Goal: Task Accomplishment & Management: Complete application form

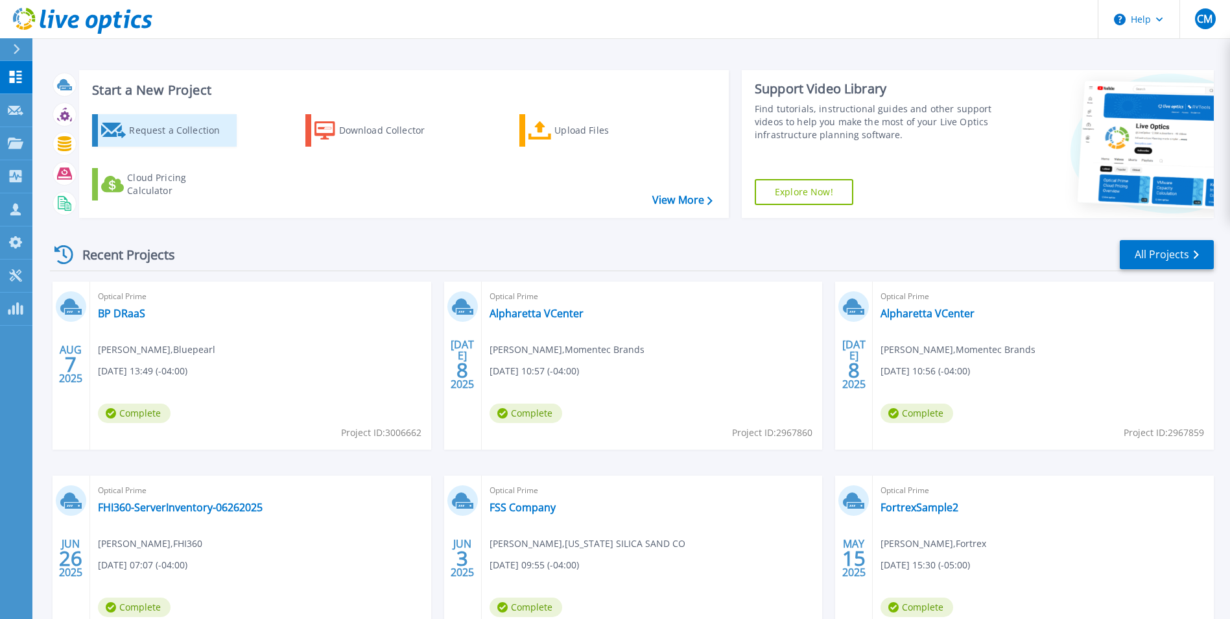
click at [182, 136] on div "Request a Collection" at bounding box center [181, 130] width 104 height 26
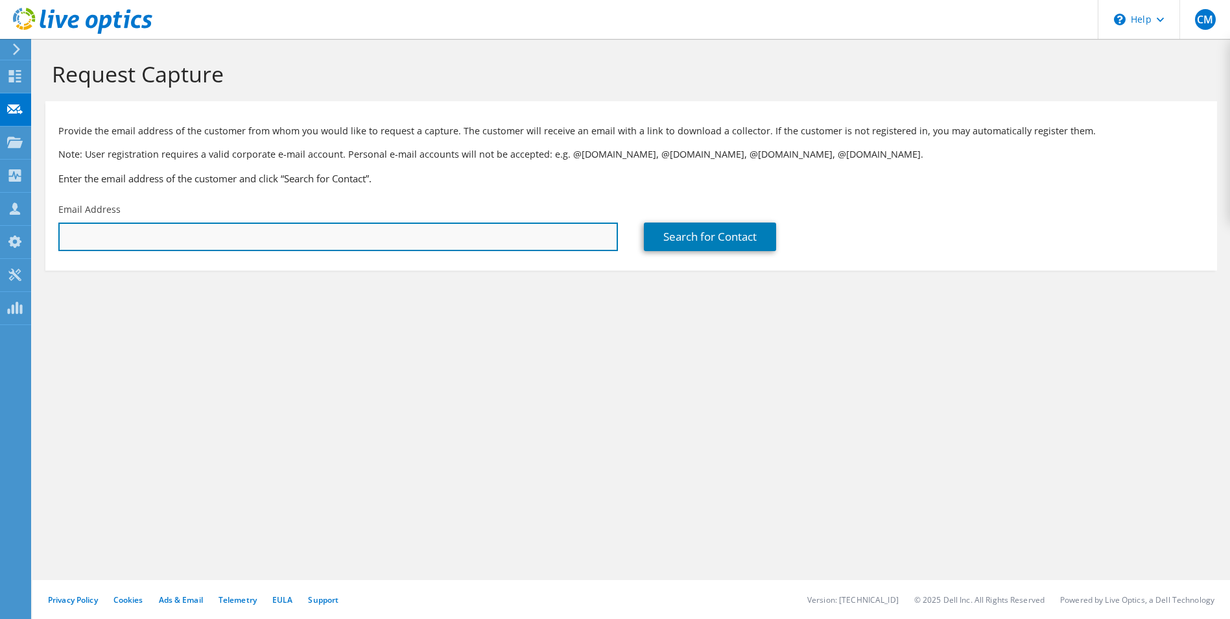
click at [235, 232] on input "text" at bounding box center [338, 236] width 560 height 29
paste input "mweeter@fnbmt.com"
type input "mweeter@fnbmt.com"
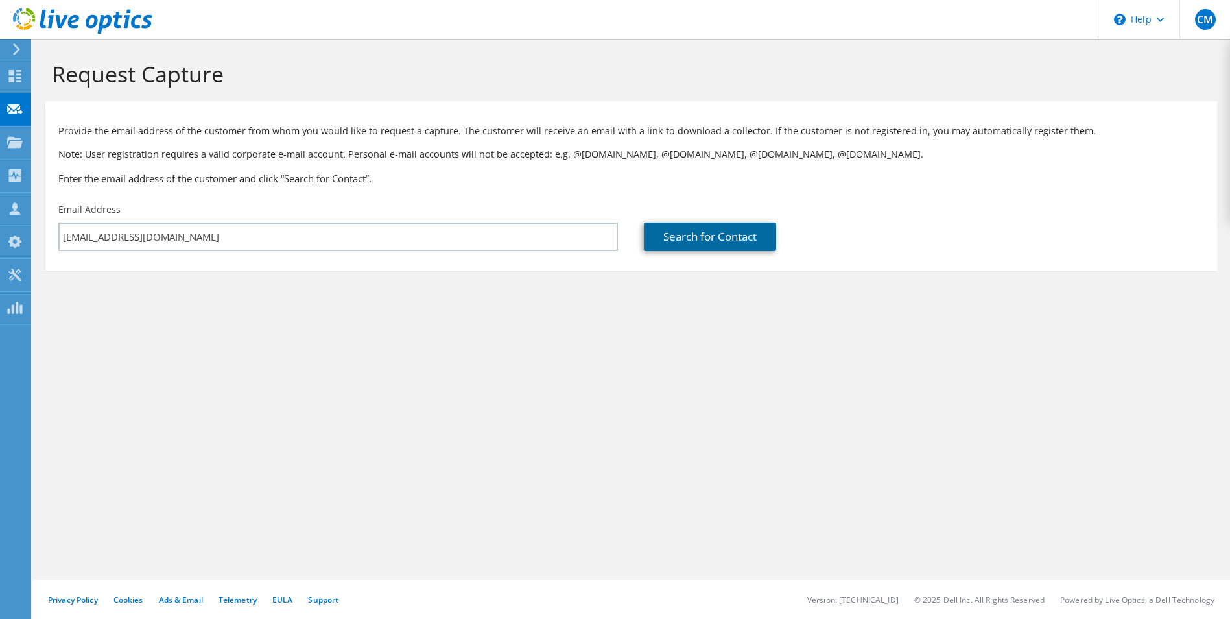
click at [688, 241] on link "Search for Contact" at bounding box center [710, 236] width 132 height 29
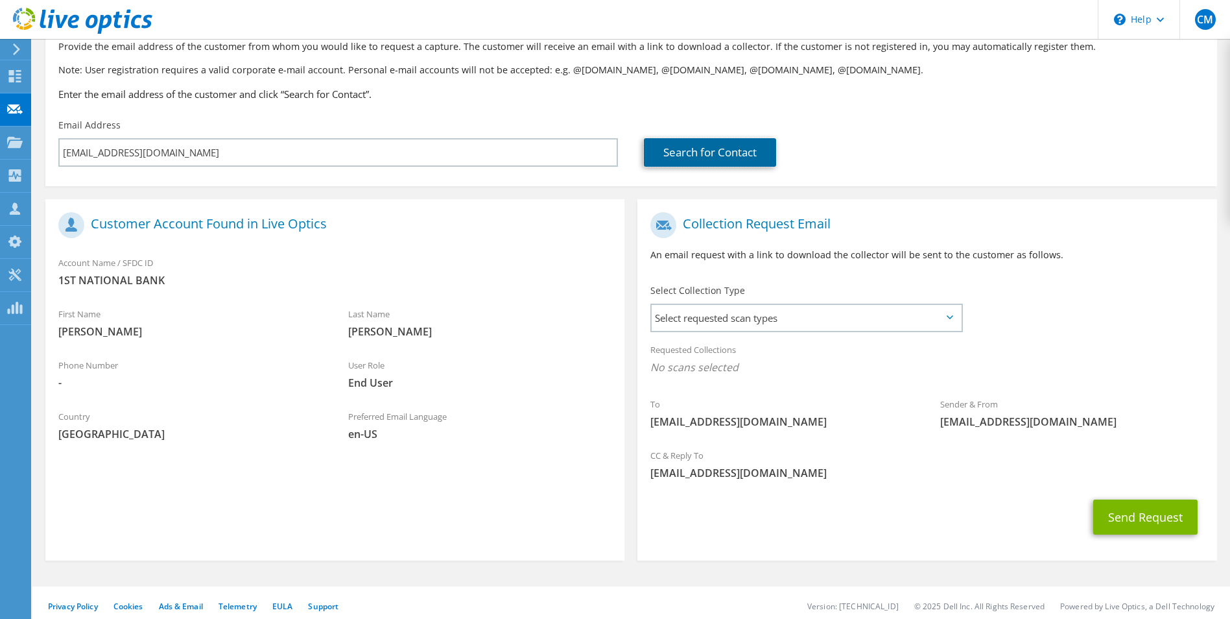
scroll to position [91, 0]
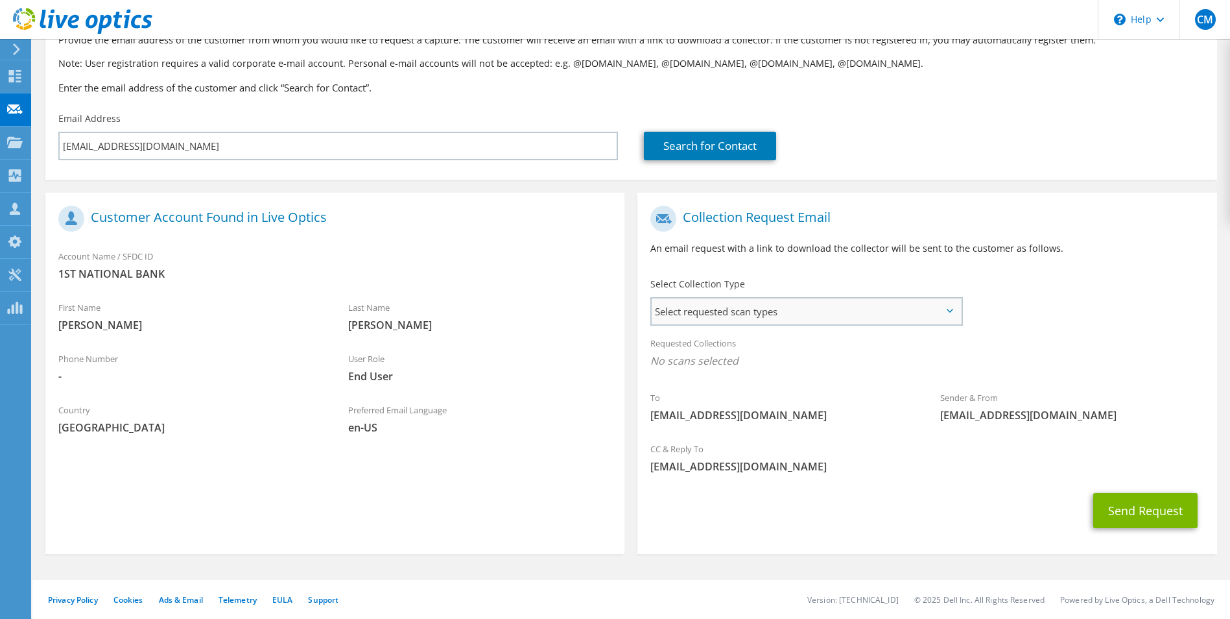
click at [746, 309] on span "Select requested scan types" at bounding box center [806, 311] width 309 height 26
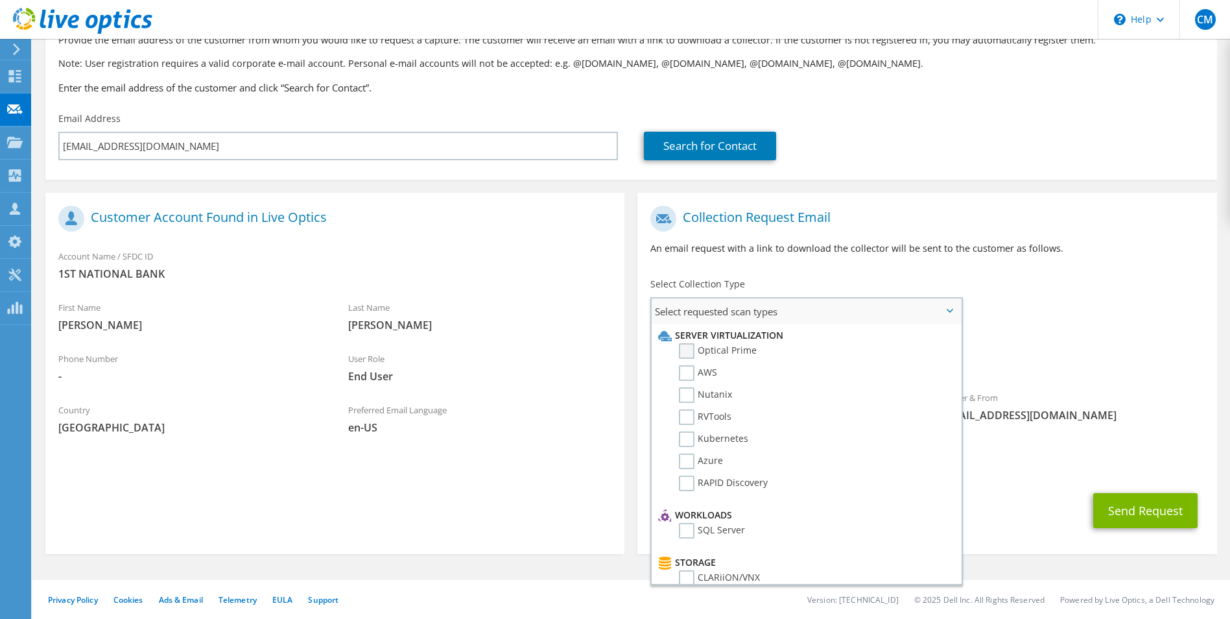
click at [687, 346] on label "Optical Prime" at bounding box center [718, 351] width 78 height 16
click at [0, 0] on input "Optical Prime" at bounding box center [0, 0] width 0 height 0
click at [992, 490] on div "Send Request" at bounding box center [926, 514] width 579 height 48
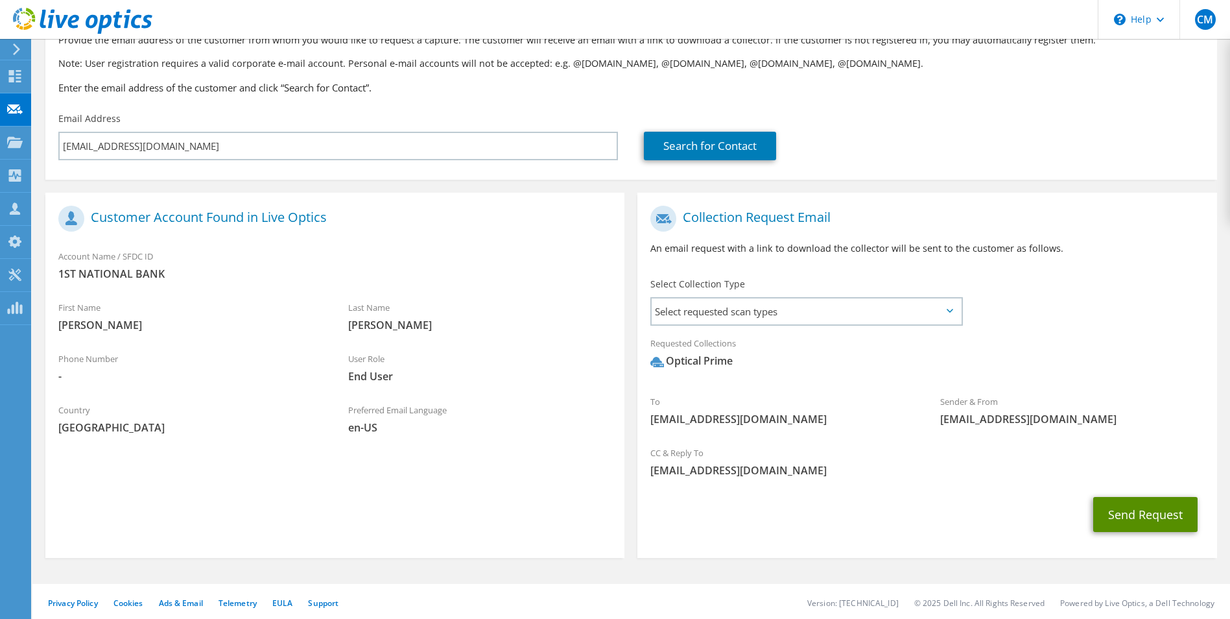
click at [1165, 510] on button "Send Request" at bounding box center [1145, 514] width 104 height 35
